Goal: Information Seeking & Learning: Learn about a topic

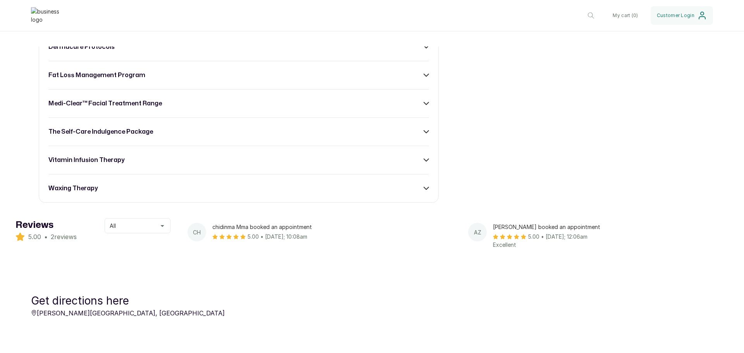
scroll to position [271, 0]
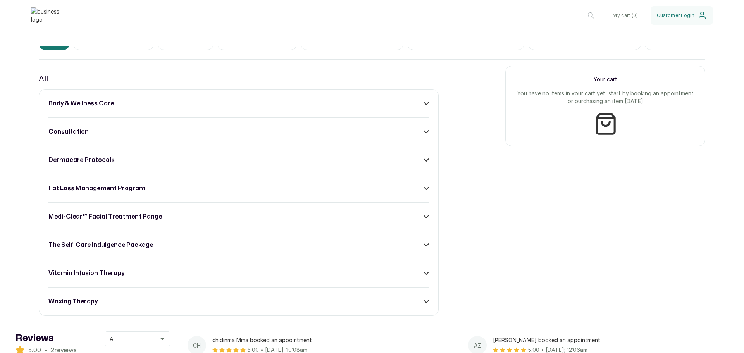
click at [89, 107] on h3 "body & wellness care" at bounding box center [80, 103] width 65 height 9
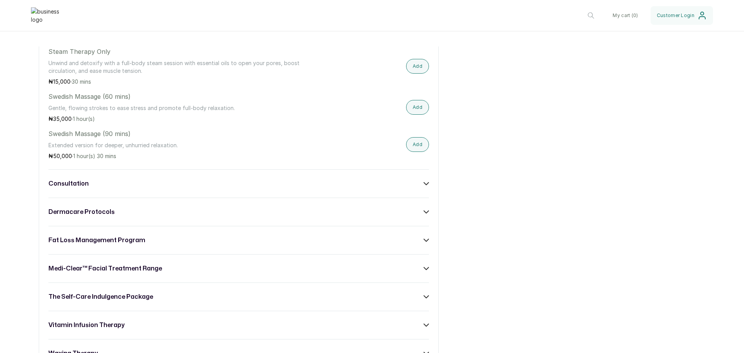
scroll to position [697, 0]
click at [83, 187] on h3 "consultation" at bounding box center [68, 182] width 40 height 9
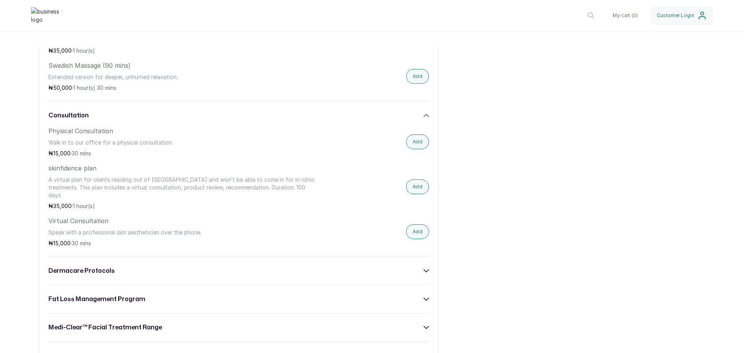
scroll to position [775, 0]
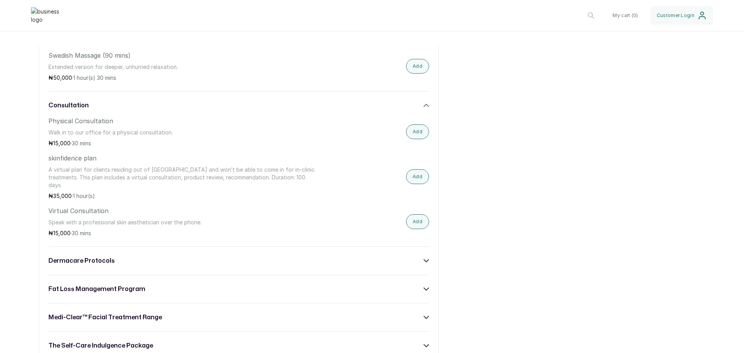
click at [92, 260] on h3 "dermacare protocols" at bounding box center [81, 260] width 66 height 9
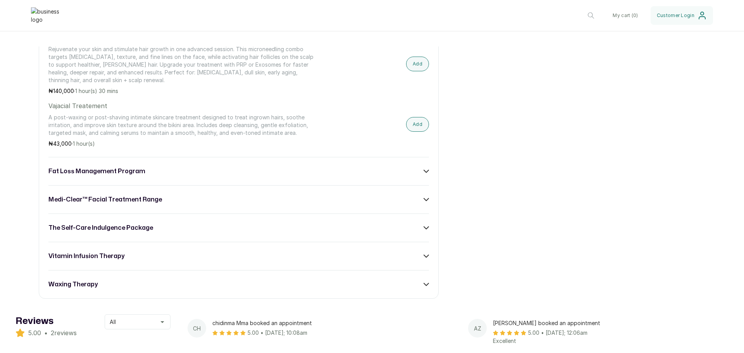
scroll to position [1433, 0]
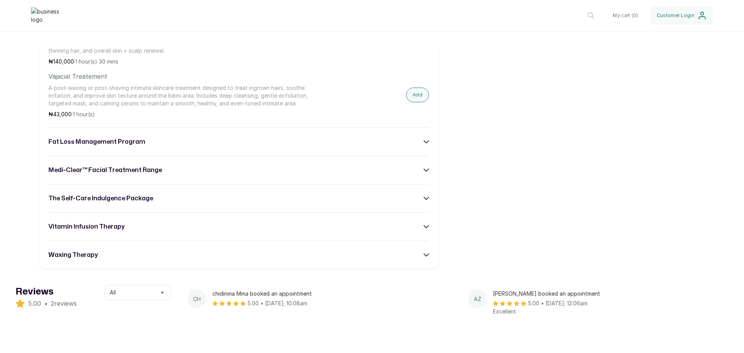
click at [154, 296] on button "All" at bounding box center [138, 292] width 66 height 15
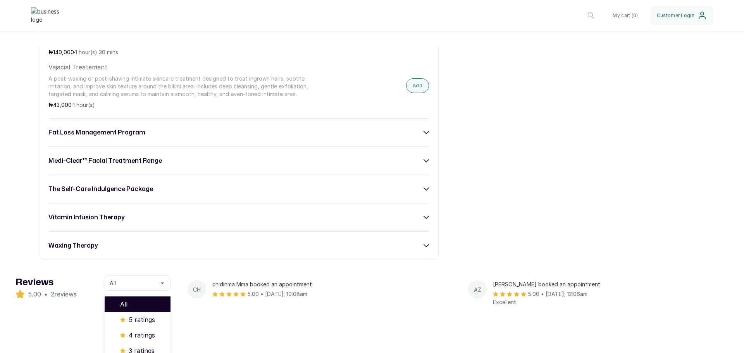
scroll to position [1511, 0]
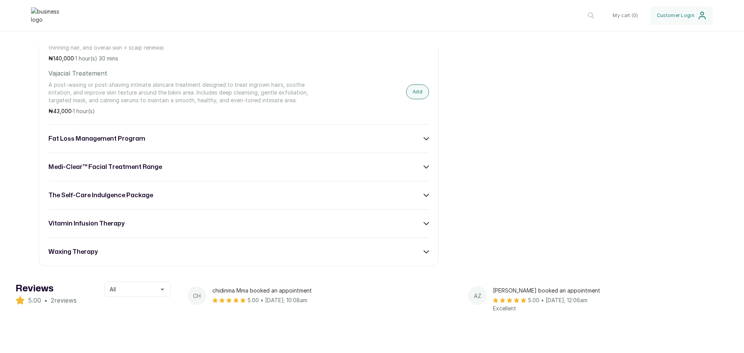
scroll to position [1356, 0]
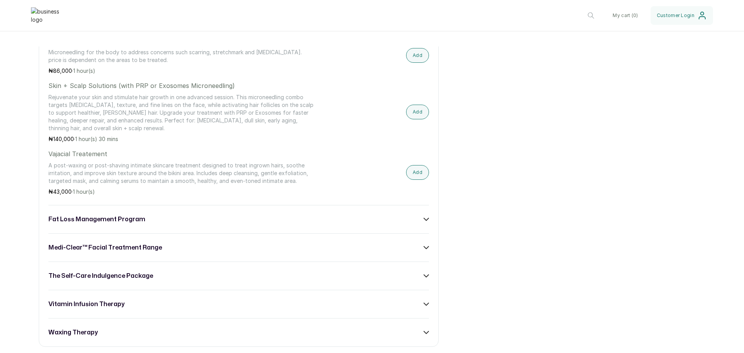
click at [108, 221] on h3 "fat loss management program" at bounding box center [96, 219] width 97 height 9
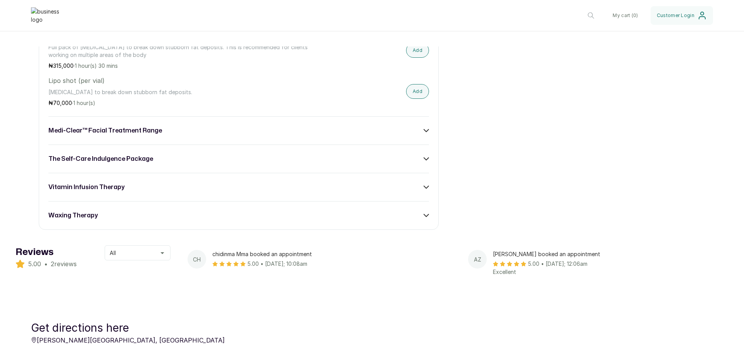
scroll to position [1627, 0]
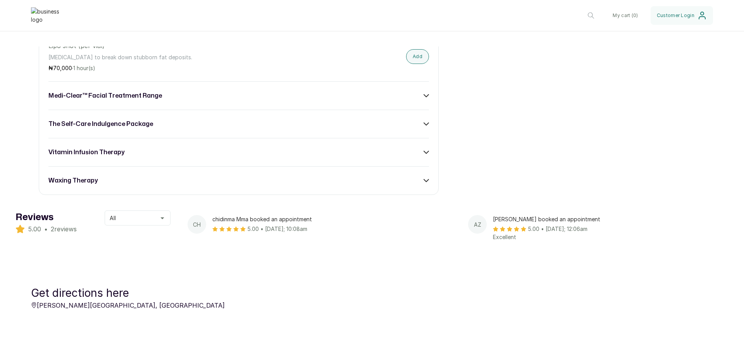
click at [93, 119] on h3 "the self-care indulgence package" at bounding box center [100, 123] width 105 height 9
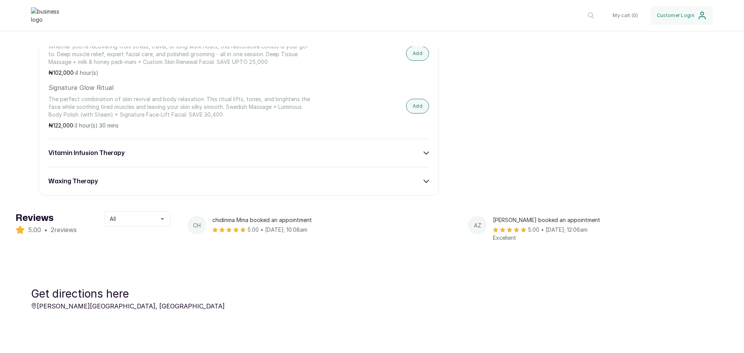
scroll to position [1898, 0]
click at [80, 177] on h3 "waxing therapy" at bounding box center [72, 180] width 49 height 9
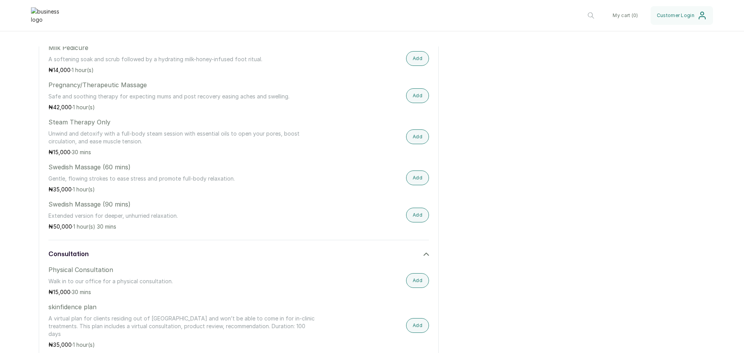
scroll to position [542, 0]
